Goal: Task Accomplishment & Management: Complete application form

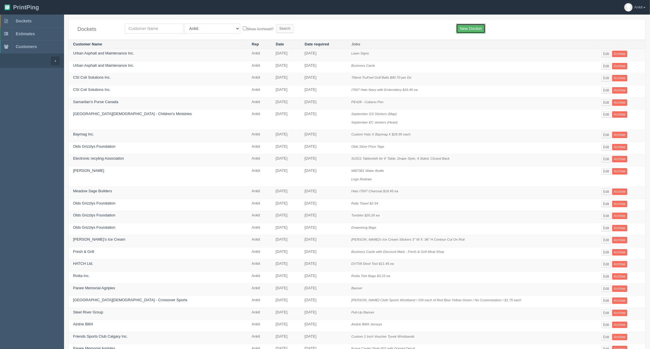
drag, startPoint x: 468, startPoint y: 29, endPoint x: 431, endPoint y: 41, distance: 39.5
click at [468, 29] on link "New Docket" at bounding box center [470, 29] width 29 height 10
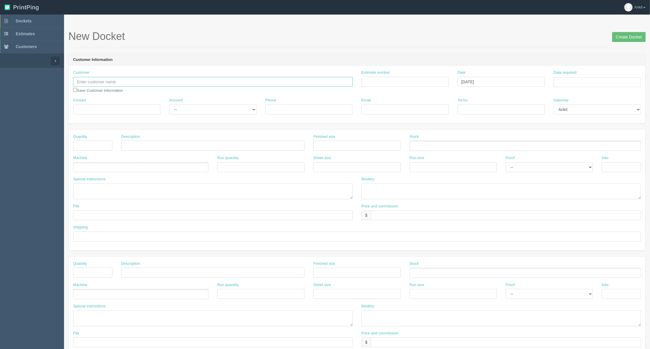
click at [106, 81] on input "text" at bounding box center [213, 82] width 280 height 10
paste input "ST. [GEOGRAPHIC_DATA]"
type input "ST. [GEOGRAPHIC_DATA]"
click at [383, 82] on input "Estimate number" at bounding box center [404, 82] width 87 height 10
click at [107, 112] on input "Contact" at bounding box center [116, 109] width 87 height 10
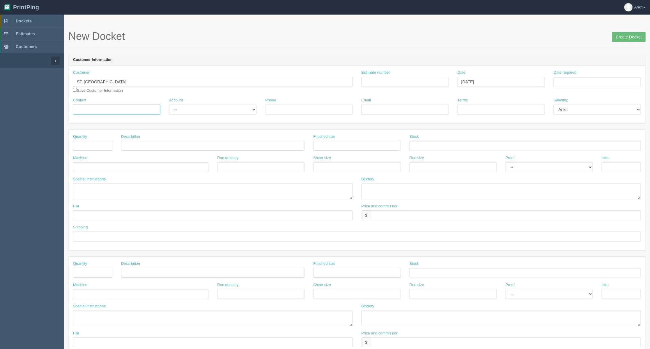
paste input "Angela Dunn"
type input "Angela Dunn"
click at [296, 101] on div "Phone" at bounding box center [308, 105] width 87 height 17
click at [296, 106] on input "Phone" at bounding box center [308, 109] width 87 height 10
paste input "403-500-2102"
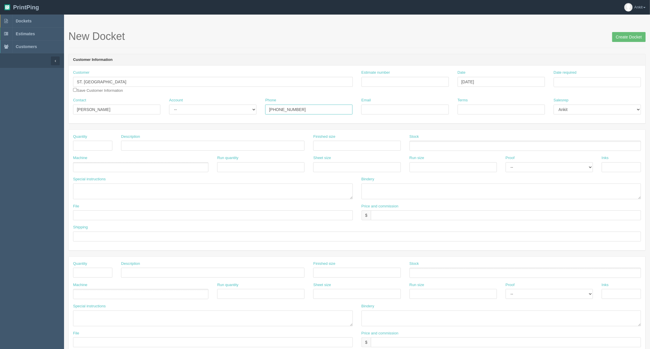
type input "403-500-2102"
click at [179, 110] on select "-- Existing Client Allrush Client Rep Client" at bounding box center [212, 109] width 87 height 10
select select "Allrush Client"
click at [169, 104] on select "-- Existing Client Allrush Client Rep Client" at bounding box center [212, 109] width 87 height 10
click at [371, 109] on input "Email" at bounding box center [404, 109] width 87 height 10
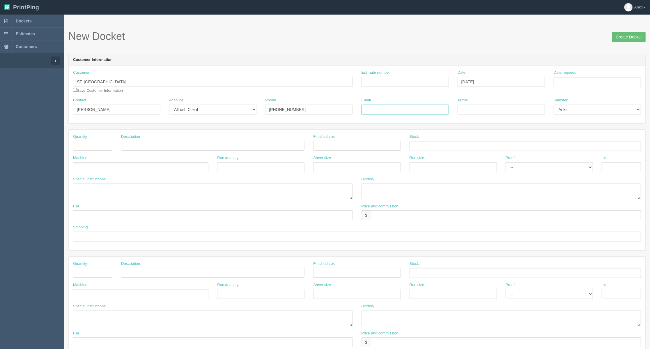
paste input "angela.dunn@cssd.ab.ca"
type input "angela.dunn@cssd.ab.ca"
click at [472, 106] on input "Terms" at bounding box center [500, 109] width 87 height 10
drag, startPoint x: 478, startPoint y: 111, endPoint x: 446, endPoint y: 111, distance: 32.0
click at [446, 111] on div "Contact Angela Dunn Account -- Existing Client Allrush Client Rep Client Phone …" at bounding box center [357, 107] width 576 height 21
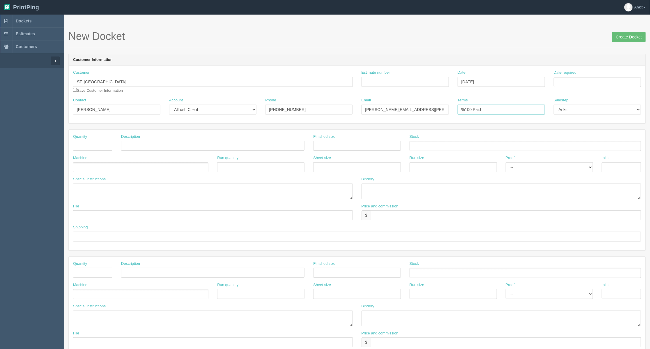
type input "%100 Paid"
click at [393, 79] on input "Estimate number" at bounding box center [404, 82] width 87 height 10
click at [74, 89] on input "checkbox" at bounding box center [75, 90] width 4 height 4
checkbox input "true"
click at [92, 149] on input "text" at bounding box center [92, 146] width 39 height 10
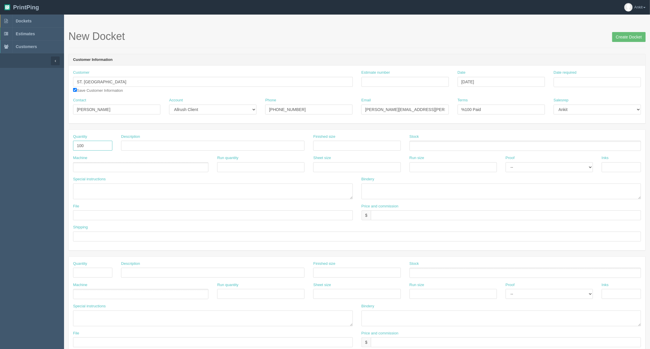
type input "100"
type input "Lanyards"
click at [128, 171] on ul at bounding box center [140, 167] width 135 height 10
type input "O"
type input "Outsource"
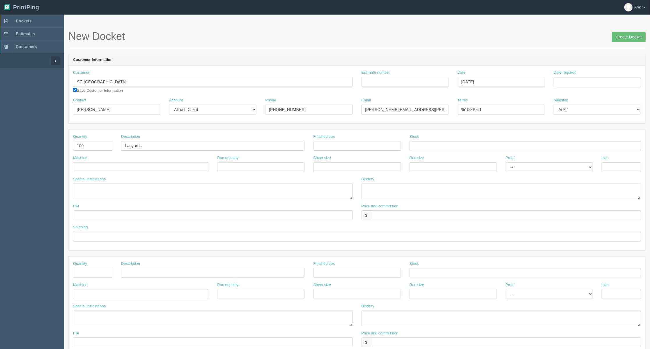
click at [106, 164] on ul at bounding box center [140, 167] width 135 height 10
type input "Outsource"
click at [102, 187] on textarea at bounding box center [213, 191] width 280 height 16
click at [118, 187] on textarea "PO to AXZ | Item" at bounding box center [213, 191] width 280 height 16
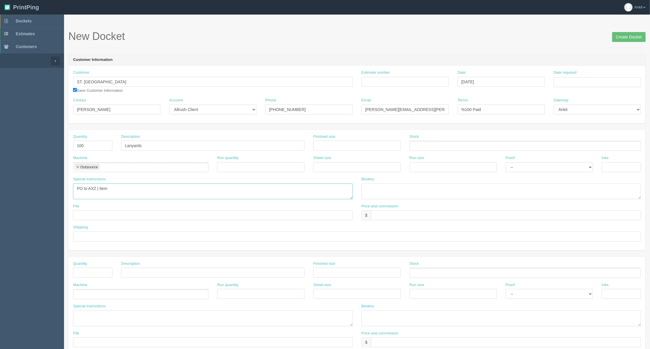
paste textarea "4-SUBL-34-SEW Lanyard"
drag, startPoint x: 108, startPoint y: 188, endPoint x: 111, endPoint y: 189, distance: 3.3
click at [109, 188] on textarea "PO to AXZ | Item 4-SUBL-34-SEW Lanyard |" at bounding box center [213, 191] width 280 height 16
type textarea "PO to AXZ | Item : Lanyard 4-SUBL-34-SEW | Sublimated | Qty 100 X"
click at [255, 149] on input "Lanyards" at bounding box center [212, 146] width 183 height 10
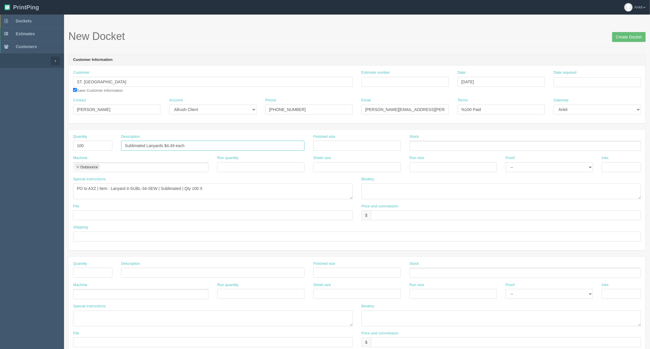
type input "Sublimated Lanyards $4.49 each"
click at [442, 216] on input "text" at bounding box center [506, 215] width 270 height 10
type input "$449"
click at [262, 189] on textarea "PO to AXZ | Item : Lanyard 4-SUBL-34-SEW | Sublimated | Qty 100 X" at bounding box center [213, 191] width 280 height 16
click at [211, 189] on textarea "PO to AXZ | Item : Lanyard 4-SUBL-34-SEW | Sublimated | Qty 100 X" at bounding box center [213, 191] width 280 height 16
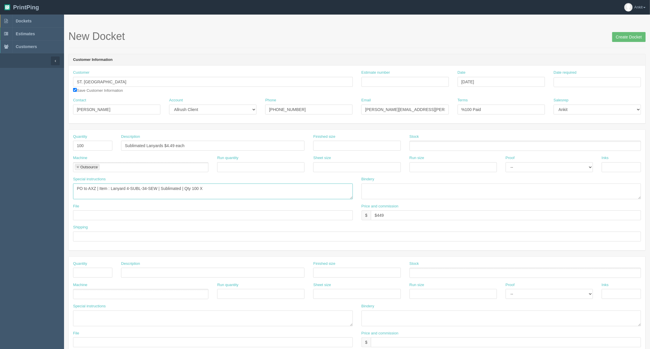
click at [211, 190] on textarea "PO to AXZ | Item : Lanyard 4-SUBL-34-SEW | Sublimated | Qty 100 X" at bounding box center [213, 191] width 280 height 16
click at [244, 188] on textarea "PO to AXZ | Item : Lanyard 4-SUBL-34-SEW | Sublimated | Qty 100 X $2 each = $200" at bounding box center [213, 191] width 280 height 16
click at [295, 188] on textarea "PO to AXZ | Item : Lanyard 4-SUBL-34-SEW | Sublimated | Qty 100 X $2 each = $20…" at bounding box center [213, 191] width 280 height 16
type textarea "PO to AXZ | Item : Lanyard 4-SUBL-34-SEW | Sublimated | Qty 100 X $2 each = $20…"
click at [417, 211] on input "$449" at bounding box center [506, 215] width 270 height 10
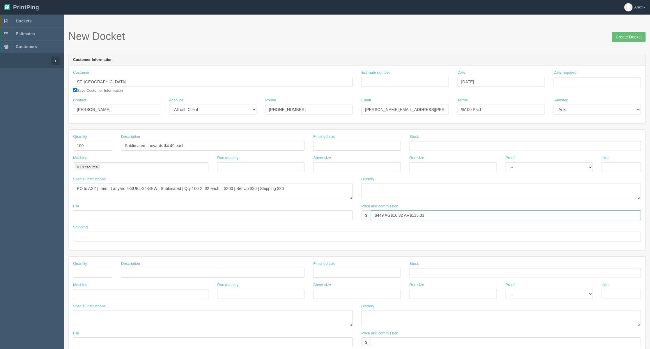
type input "$449 AG$16.32 AR$115.33"
click at [111, 189] on textarea "PO to AXZ | Item : Lanyard 4-SUBL-34-SEW | Sublimated | Qty 100 X $2 each = $20…" at bounding box center [213, 191] width 280 height 16
drag, startPoint x: 205, startPoint y: 190, endPoint x: 185, endPoint y: 189, distance: 19.8
click at [185, 189] on textarea "PO to AXZ | Item : Sublimated Lanyard 4-SUBL-34-SEW | Sublimated | Qty 100 X $2…" at bounding box center [213, 191] width 280 height 16
type textarea "PO to AXZ | Item : Sublimated Lanyard 4-SUBL-34-SEW | Qty 100 X $2 each = $200 …"
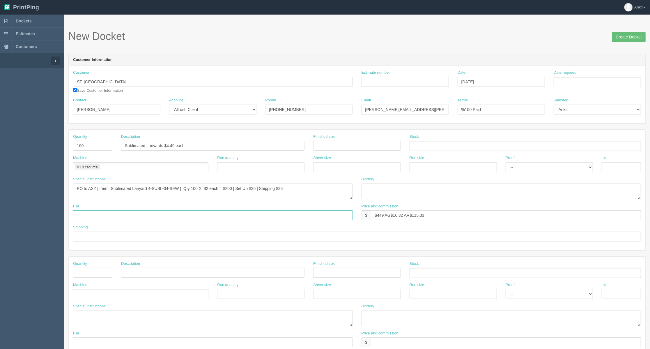
click at [239, 218] on input "text" at bounding box center [213, 215] width 280 height 10
type input "f"
type input "sent to vendor"
click at [155, 242] on div "Shipping" at bounding box center [357, 234] width 576 height 21
click at [148, 234] on input "text" at bounding box center [357, 236] width 568 height 10
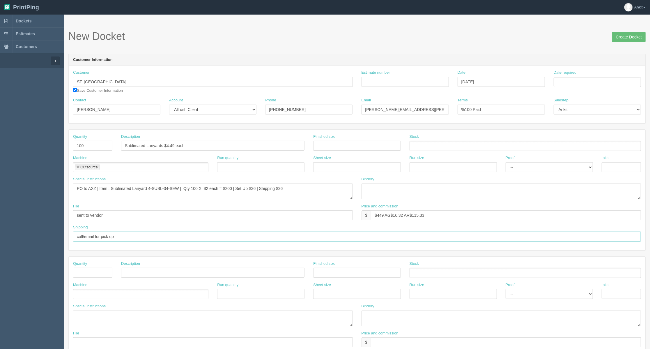
type input "call/email for pick up"
click at [391, 80] on input "Estimate number" at bounding box center [404, 82] width 87 height 10
type input "4076"
click at [567, 77] on div "Date required" at bounding box center [596, 78] width 87 height 17
click at [568, 76] on div "Date required" at bounding box center [596, 78] width 87 height 17
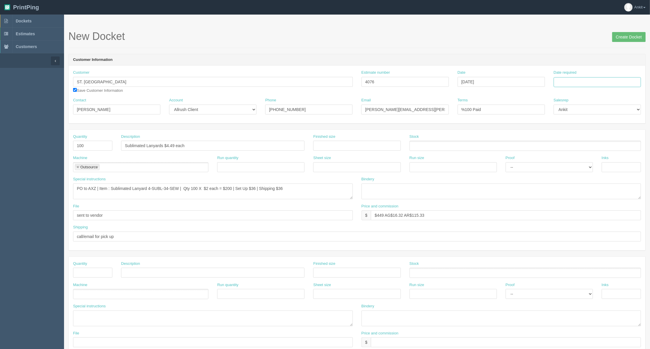
click at [568, 79] on input "Date required" at bounding box center [596, 82] width 87 height 10
click at [565, 91] on th "August 2025" at bounding box center [582, 95] width 39 height 12
click at [564, 181] on span "Sep" at bounding box center [564, 178] width 14 height 16
click at [598, 129] on td "19" at bounding box center [597, 129] width 7 height 8
type input "[DATE]"
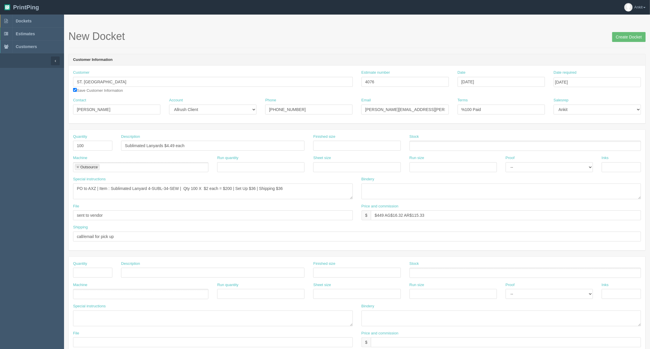
click at [531, 61] on header "Customer Information" at bounding box center [357, 60] width 576 height 12
drag, startPoint x: 623, startPoint y: 34, endPoint x: 623, endPoint y: 42, distance: 7.9
click at [623, 34] on input "Create Docket" at bounding box center [628, 37] width 33 height 10
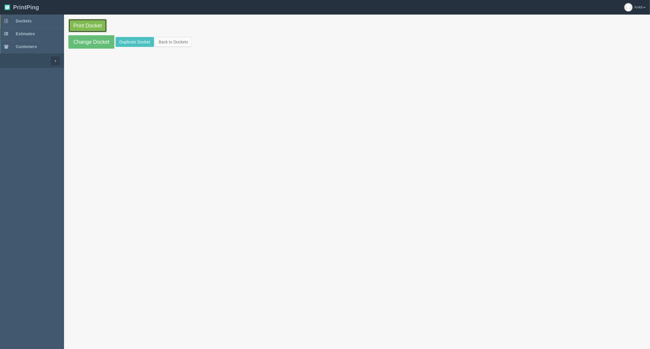
click at [98, 27] on link "Print Docket" at bounding box center [87, 25] width 38 height 13
click at [90, 36] on link "Change Docket" at bounding box center [91, 41] width 46 height 13
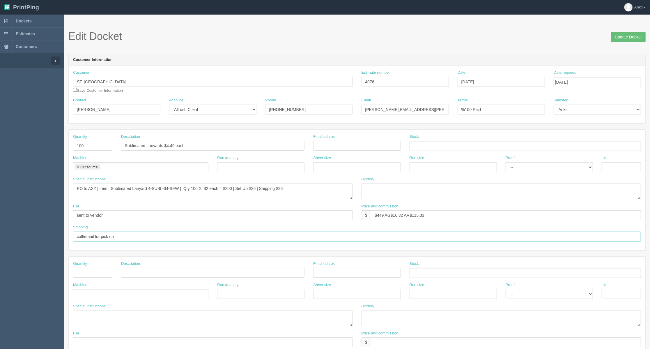
click at [184, 237] on input "call/email for pick up" at bounding box center [357, 236] width 568 height 10
click at [176, 239] on input "call/email for pick up | charge cc ending in" at bounding box center [357, 236] width 568 height 10
paste input "9736"
drag, startPoint x: 197, startPoint y: 238, endPoint x: 118, endPoint y: 236, distance: 79.2
click at [118, 236] on input "call/email for pick up | charge cc ending in 9736 - see form inside | set up as…" at bounding box center [357, 236] width 568 height 10
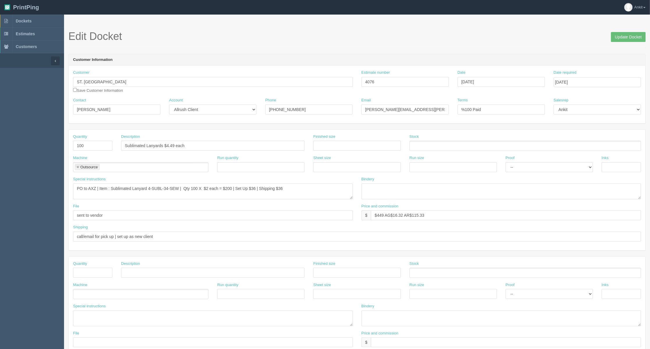
click at [219, 244] on div "Shipping call/email for pick up | set up as new client" at bounding box center [357, 234] width 576 height 21
click at [216, 237] on input "call/email for pick up | set up as new client" at bounding box center [357, 236] width 568 height 10
paste input "charge cc ending in 9736 - see form inside |"
type input "call/email for pick up | set up as new client | charge cc ending in 9736 - see …"
click at [621, 35] on input "Update Docket" at bounding box center [628, 37] width 35 height 10
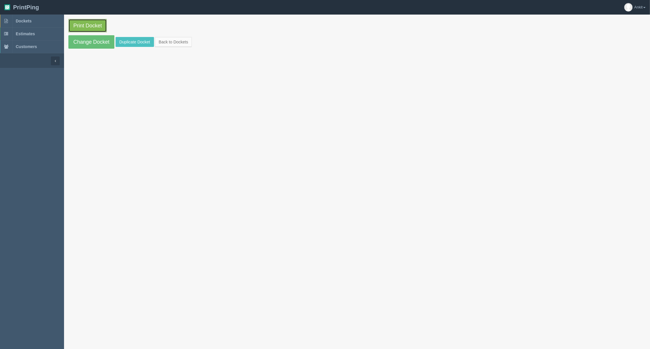
click at [89, 23] on link "Print Docket" at bounding box center [87, 25] width 38 height 13
click at [100, 39] on link "Change Docket" at bounding box center [91, 41] width 46 height 13
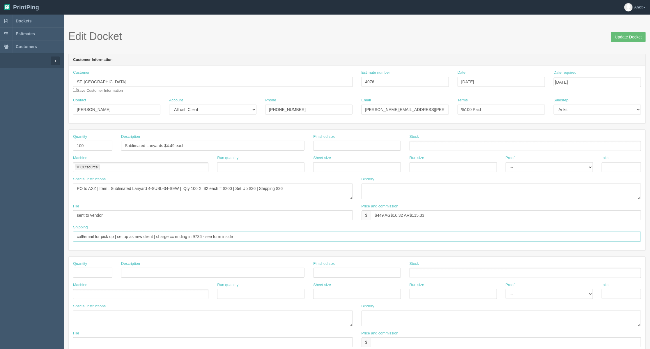
click at [246, 240] on input "call/email for pick up | set up as new client | charge cc ending in 9736 - see …" at bounding box center [357, 236] width 568 height 10
click at [157, 235] on input "call/email for pick up | set up as new client | charge cc ending in 9736 - see …" at bounding box center [357, 236] width 568 height 10
drag, startPoint x: 118, startPoint y: 237, endPoint x: 43, endPoint y: 237, distance: 75.1
click at [43, 237] on section "Dockets Estimates Customers" at bounding box center [325, 272] width 650 height 514
type input "Set up as new client | charge cc ending in 9736 - see form inside | ship to cli…"
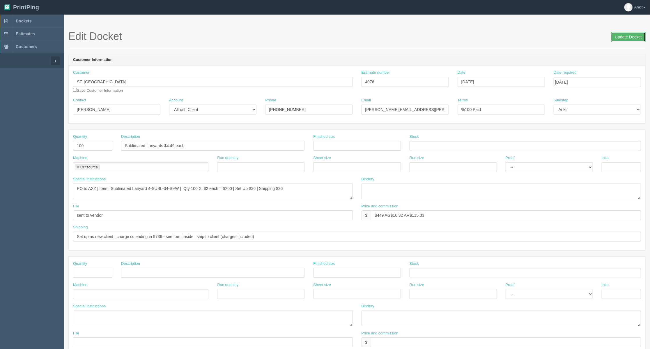
click at [627, 35] on input "Update Docket" at bounding box center [628, 37] width 35 height 10
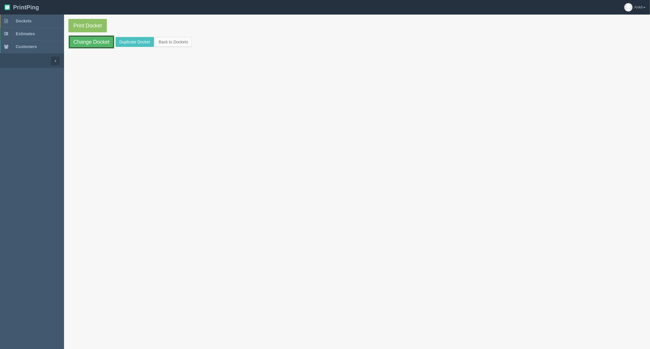
click at [90, 40] on link "Change Docket" at bounding box center [91, 41] width 46 height 13
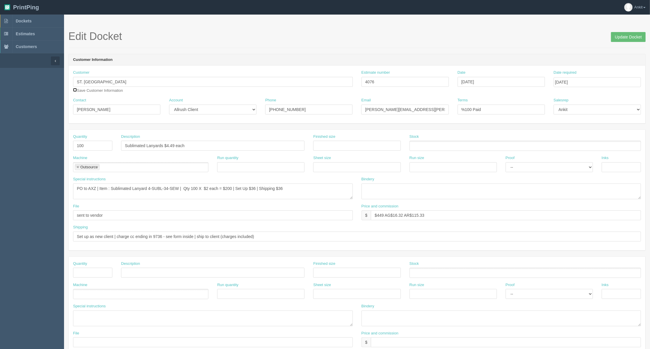
click at [74, 88] on input "checkbox" at bounding box center [75, 90] width 4 height 4
checkbox input "true"
click at [631, 39] on input "Update Docket" at bounding box center [628, 37] width 35 height 10
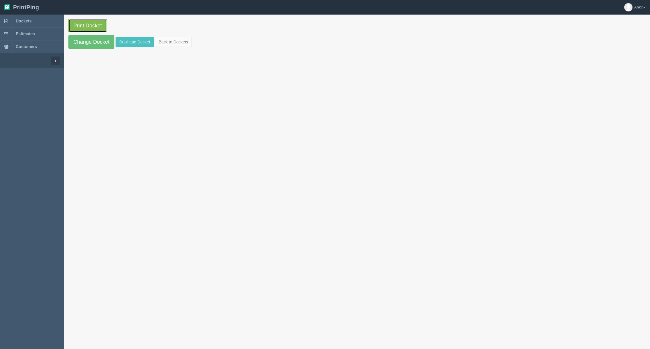
click at [93, 27] on link "Print Docket" at bounding box center [87, 25] width 38 height 13
click at [35, 21] on link "Dockets" at bounding box center [32, 21] width 64 height 13
